Goal: Use online tool/utility: Utilize a website feature to perform a specific function

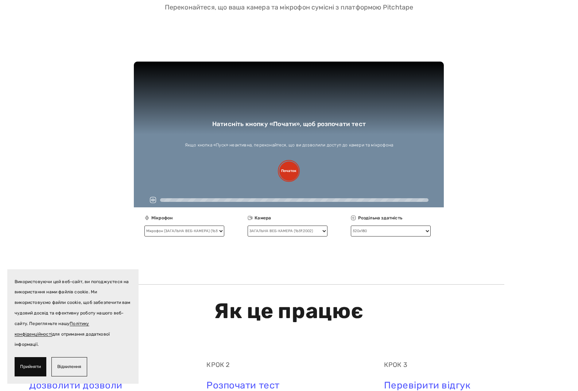
scroll to position [146, 0]
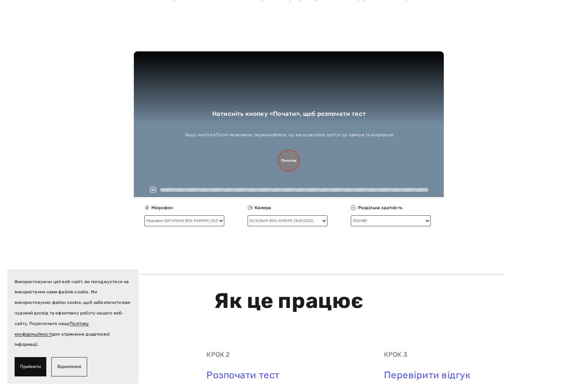
click at [288, 157] on font "Початок" at bounding box center [288, 161] width 15 height 11
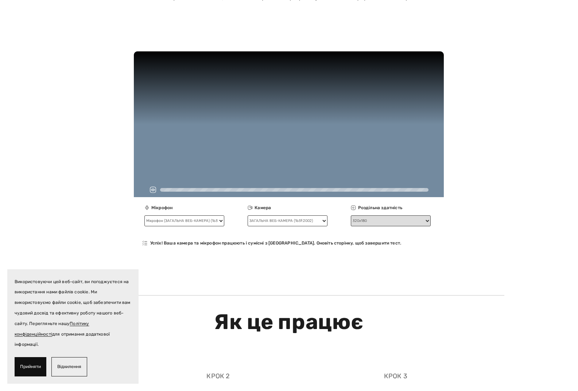
click at [409, 221] on select "320x180 640x480 (SD) 1280x720 (HD) 1920x1080 (повний HD)" at bounding box center [391, 221] width 80 height 11
click at [351, 216] on select "320x180 640x480 (SD) 1280x720 (HD) 1920x1080 (повний HD)" at bounding box center [391, 221] width 80 height 11
click at [379, 221] on select "320x180 640x480 (SD) 1280x720 (HD) 1920x1080 (повний HD)" at bounding box center [391, 221] width 80 height 11
click at [212, 221] on select "Мікрофон (ЗАГАЛЬНА ВЕБ-КАМЕРА) (1b3f:2002) Мікрофон (Устрій з підтримкою High D…" at bounding box center [184, 221] width 80 height 11
click at [144, 216] on select "Мікрофон (ЗАГАЛЬНА ВЕБ-КАМЕРА) (1b3f:2002) Мікрофон (Устрій з підтримкою High D…" at bounding box center [184, 221] width 80 height 11
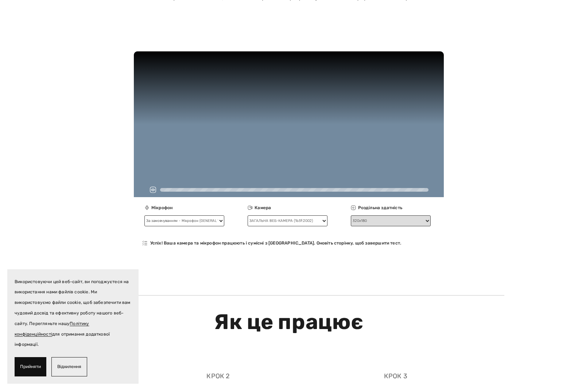
click at [395, 224] on select "320x180 640x480 (SD) 1280x720 (HD) 1920x1080 (повний HD)" at bounding box center [391, 221] width 80 height 11
click at [351, 216] on select "320x180 640x480 (SD) 1280x720 (HD) 1920x1080 (повний HD)" at bounding box center [391, 221] width 80 height 11
click at [367, 224] on select "320x180 640x480 (SD) 1280x720 (HD) 1920x1080 (повний HD)" at bounding box center [391, 221] width 80 height 11
click at [280, 222] on select "ЗАГАЛЬНА ВЕБ-КАМЕРА (1b3f:2002)" at bounding box center [288, 221] width 80 height 11
click at [248, 216] on select "ЗАГАЛЬНА ВЕБ-КАМЕРА (1b3f:2002)" at bounding box center [288, 221] width 80 height 11
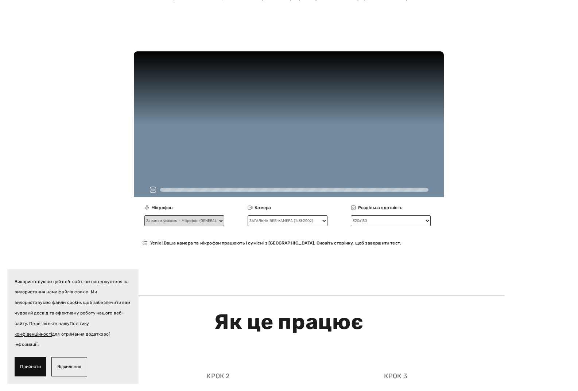
click at [207, 220] on select "Мікрофон (ЗАГАЛЬНА ВЕБ-КАМЕРА) (1b3f:2002) Мікрофон (Устрій з підтримкою High D…" at bounding box center [184, 221] width 80 height 11
select select "881ffcc195cc97705ca3853a9395ee9f52b8b2e6e90355a625d9386e119142f8"
click at [144, 216] on select "Мікрофон (ЗАГАЛЬНА ВЕБ-КАМЕРА) (1b3f:2002) Мікрофон (Устрій з підтримкою High D…" at bounding box center [184, 221] width 80 height 11
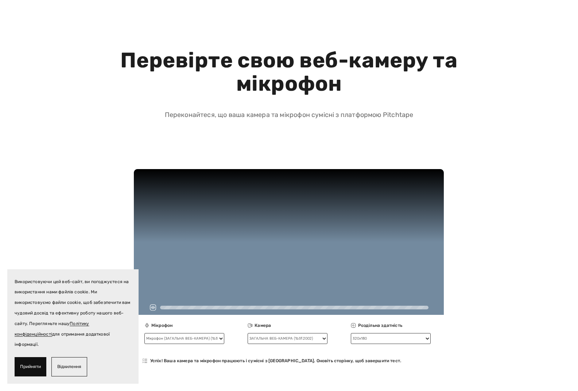
scroll to position [0, 0]
